Goal: Obtain resource: Download file/media

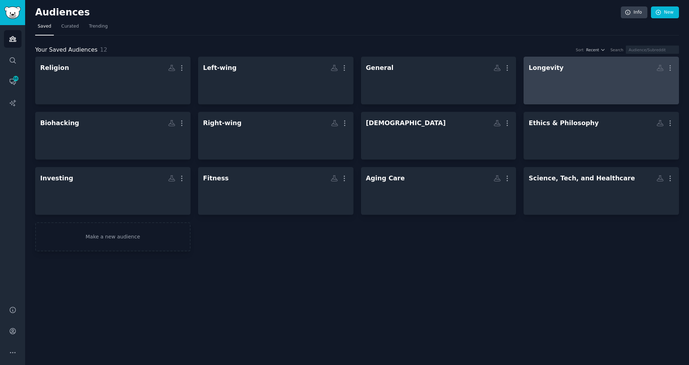
click at [585, 68] on h2 "Longevity More" at bounding box center [601, 68] width 145 height 13
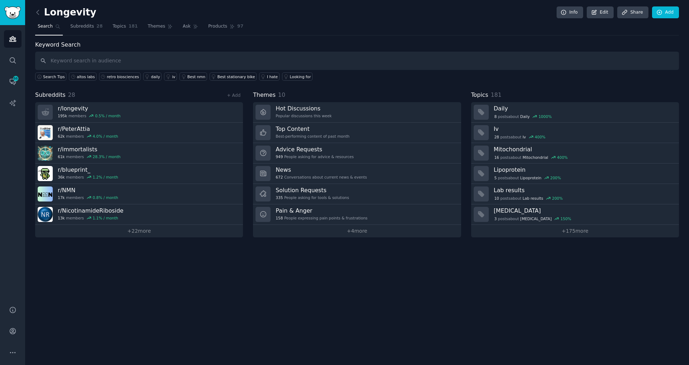
click at [211, 58] on input "text" at bounding box center [357, 61] width 644 height 18
type input "[US_STATE]"
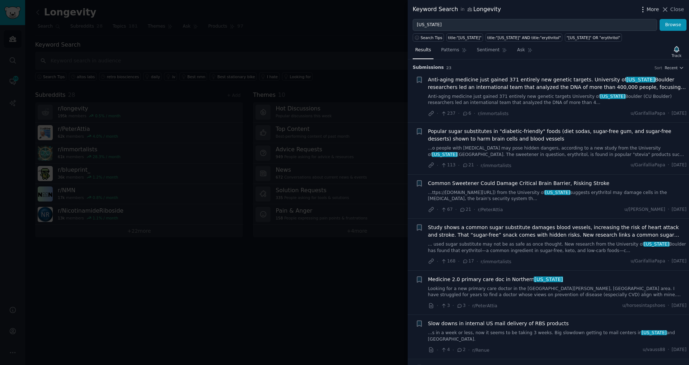
click at [643, 10] on icon "button" at bounding box center [643, 9] width 1 height 5
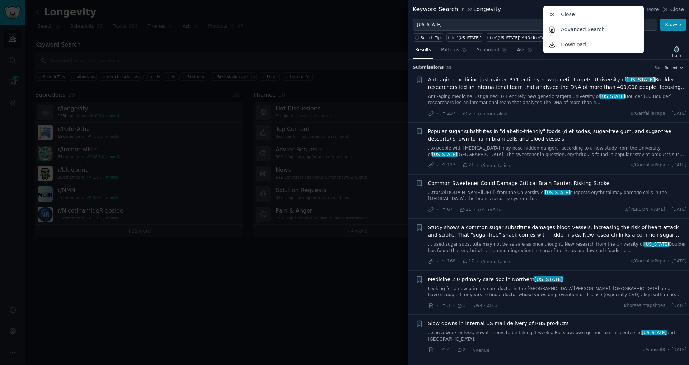
click at [510, 12] on div "Keyword Search in Longevity More Close Advanced Search Download Close" at bounding box center [548, 9] width 271 height 9
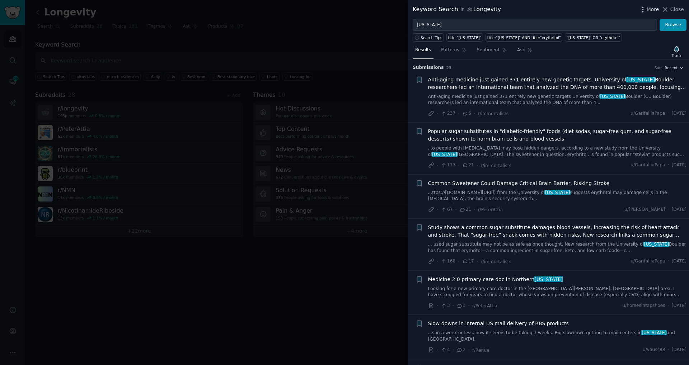
click at [646, 10] on icon "button" at bounding box center [643, 10] width 8 height 8
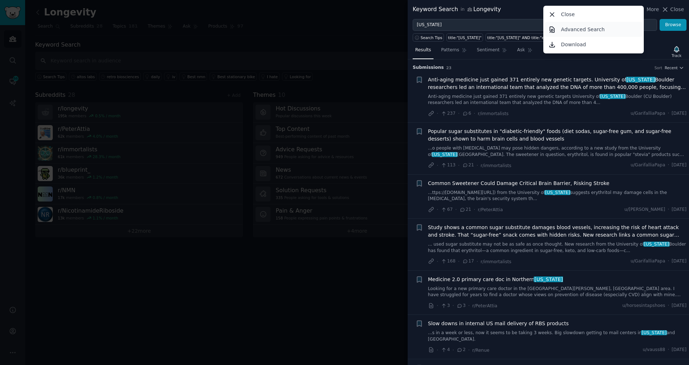
click at [593, 31] on p "Advanced Search" at bounding box center [583, 30] width 44 height 8
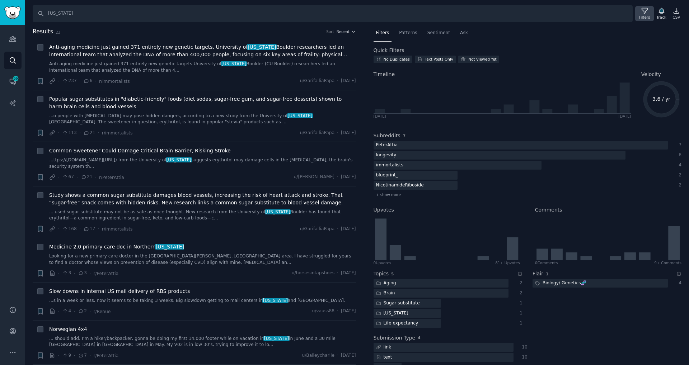
click at [644, 10] on icon at bounding box center [645, 11] width 8 height 8
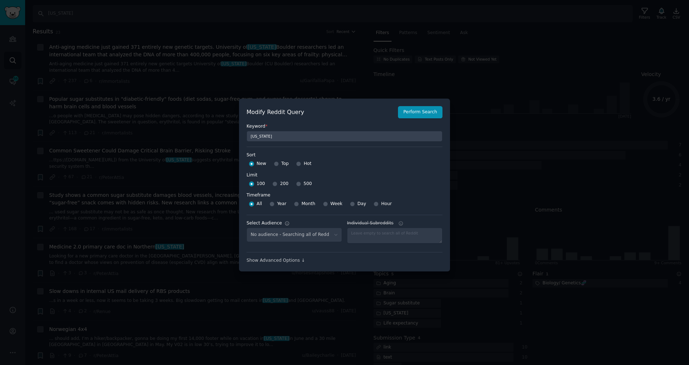
select select "c77f95d9a0"
click at [298, 185] on input "500" at bounding box center [298, 184] width 5 height 5
radio input "true"
click at [276, 165] on input "Top" at bounding box center [276, 164] width 5 height 5
radio input "true"
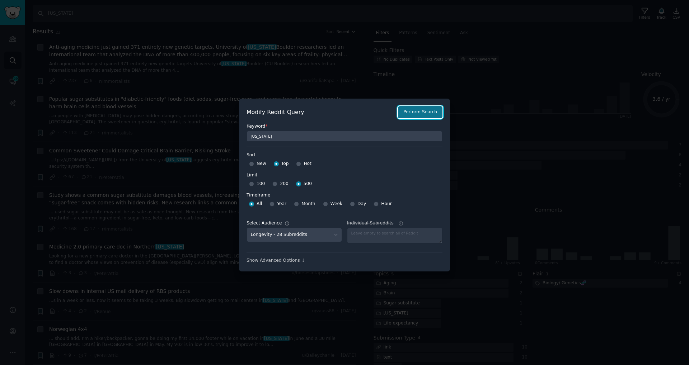
click at [429, 114] on button "Perform Search" at bounding box center [420, 112] width 45 height 12
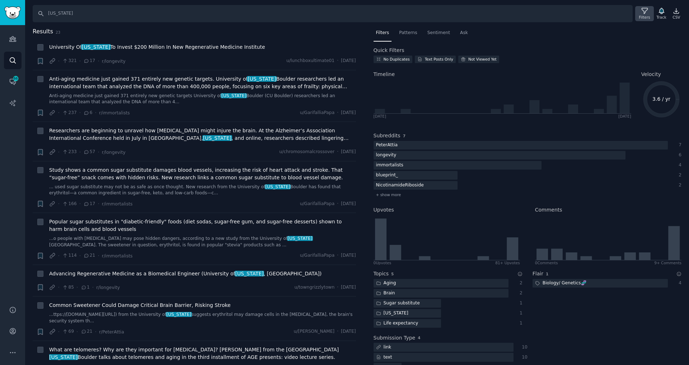
click at [641, 13] on icon at bounding box center [645, 11] width 8 height 8
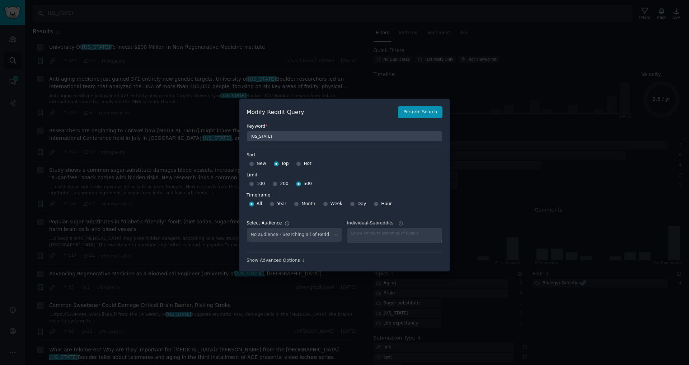
select select "c77f95d9a0"
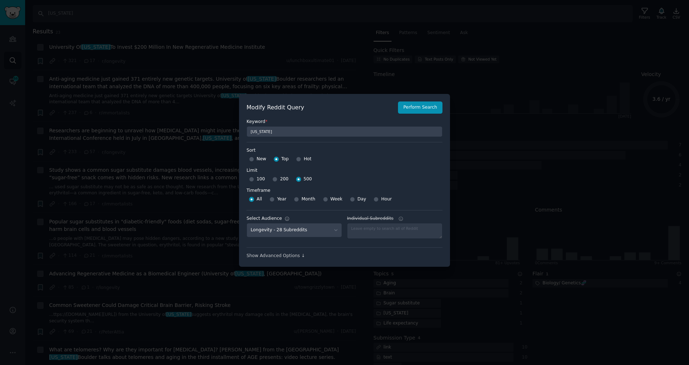
scroll to position [5, 0]
click at [290, 252] on div "Show Advanced Options ↓" at bounding box center [345, 253] width 196 height 12
click at [292, 257] on div "Show Advanced Options ↓" at bounding box center [345, 256] width 196 height 6
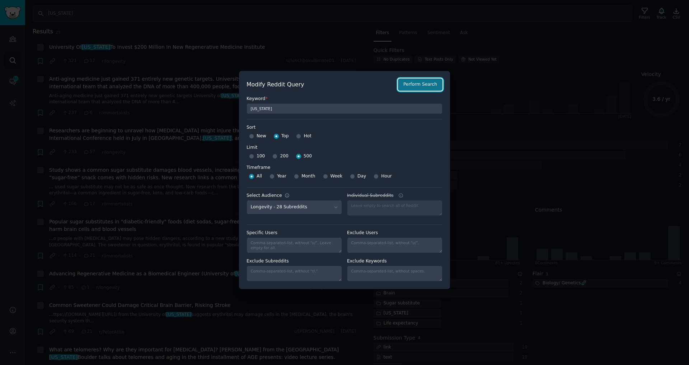
click at [424, 87] on button "Perform Search" at bounding box center [420, 85] width 45 height 12
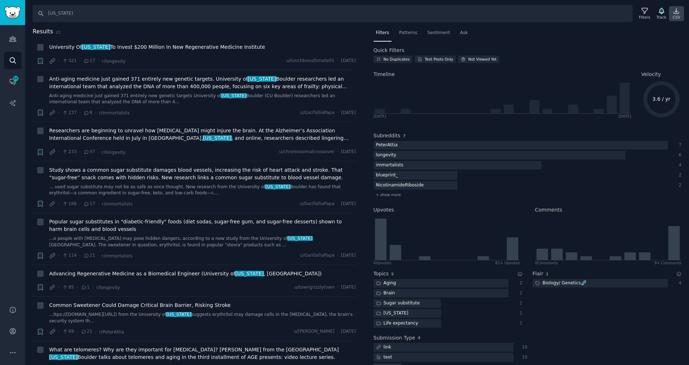
click at [677, 18] on div "CSV" at bounding box center [677, 17] width 8 height 5
click at [410, 32] on span "Patterns" at bounding box center [408, 33] width 18 height 6
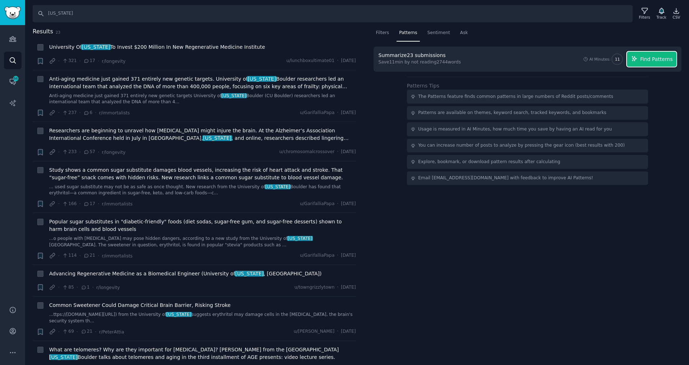
click at [657, 64] on button "Find Patterns" at bounding box center [652, 59] width 50 height 15
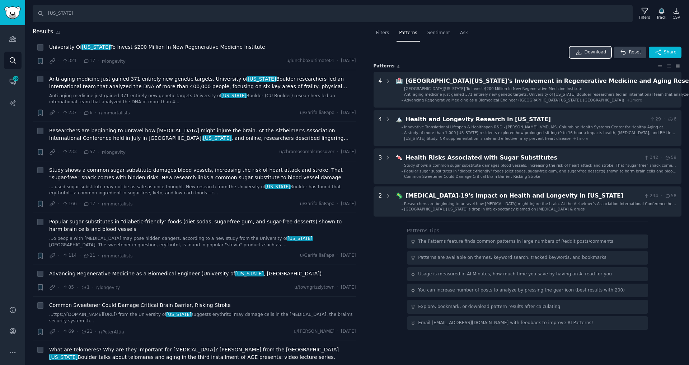
click at [594, 56] on link "Download" at bounding box center [591, 52] width 42 height 11
click at [447, 36] on span "Sentiment" at bounding box center [439, 33] width 23 height 6
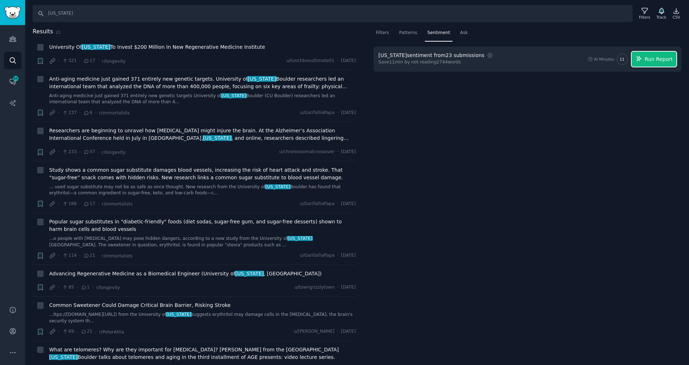
click at [652, 64] on button "Run Report" at bounding box center [654, 59] width 45 height 15
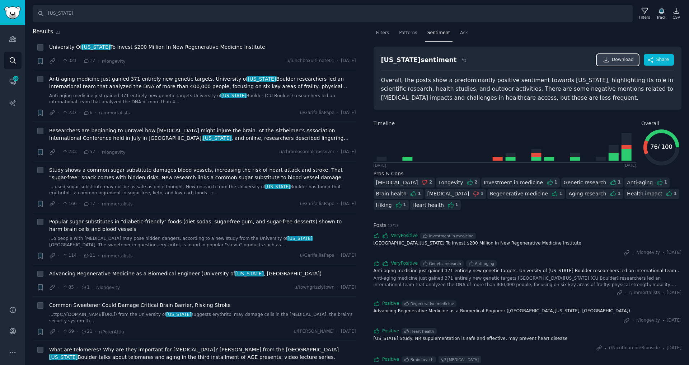
click at [614, 61] on span "Download" at bounding box center [623, 60] width 22 height 6
